Goal: Register for event/course

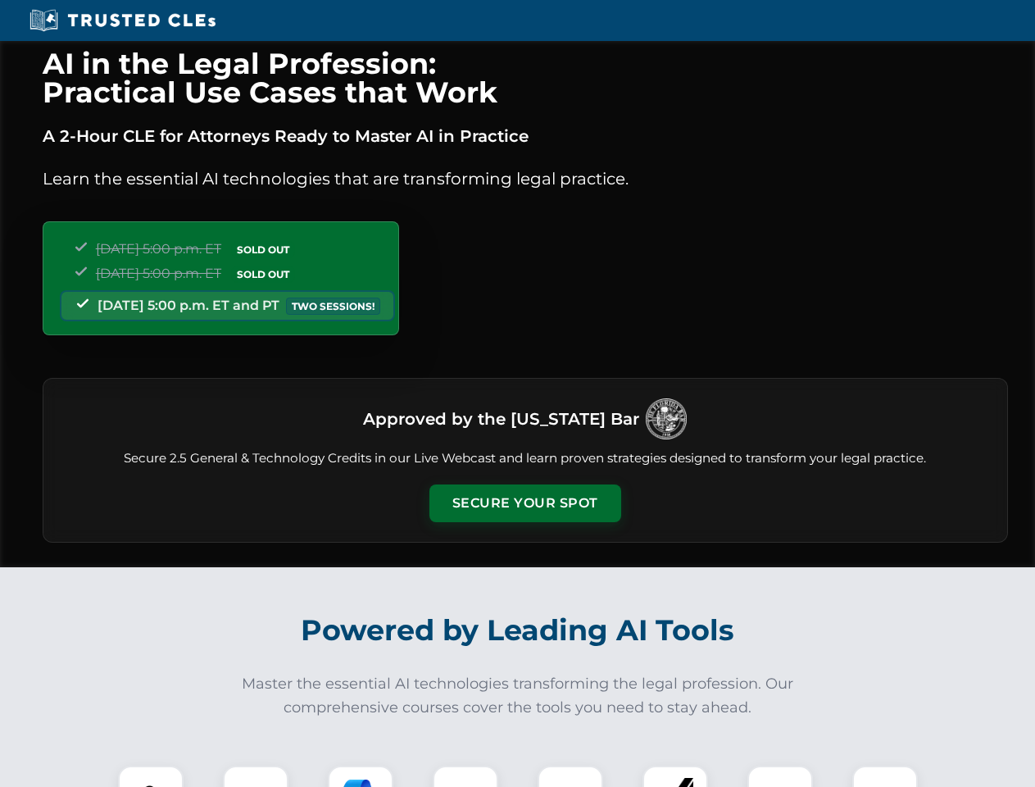
click at [525, 503] on button "Secure Your Spot" at bounding box center [526, 504] width 192 height 38
click at [151, 776] on img at bounding box center [151, 799] width 48 height 48
click at [256, 776] on div at bounding box center [256, 799] width 66 height 66
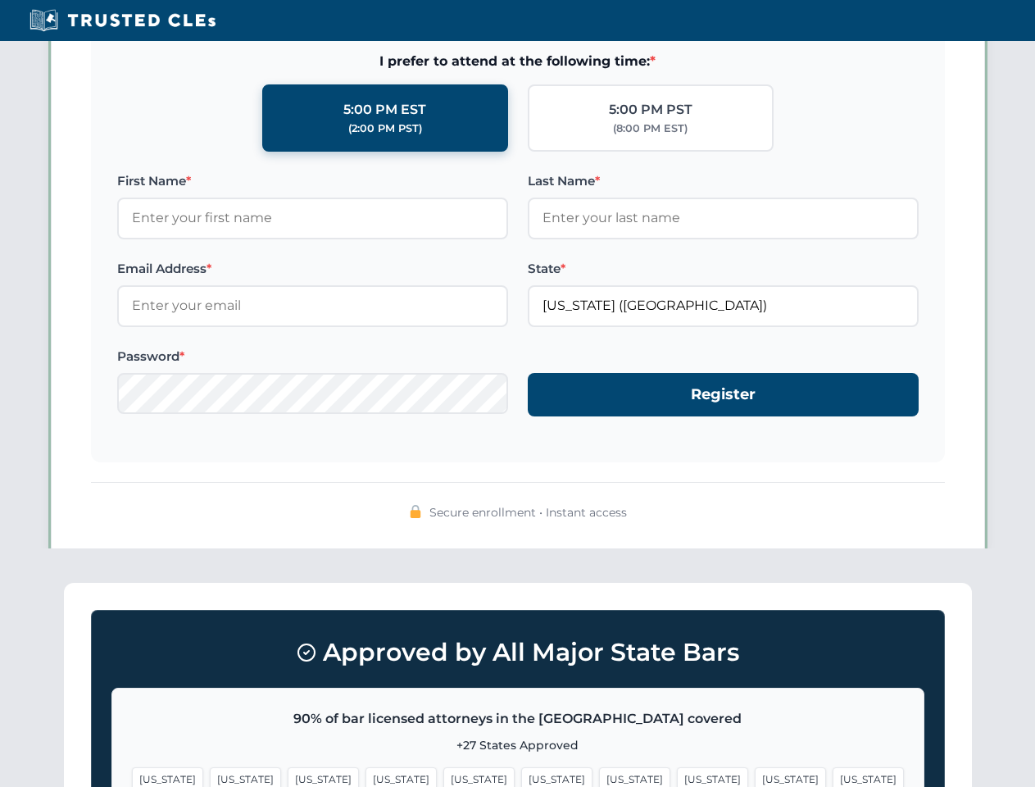
click at [755, 776] on span "[US_STATE]" at bounding box center [790, 779] width 71 height 24
